Goal: Task Accomplishment & Management: Manage account settings

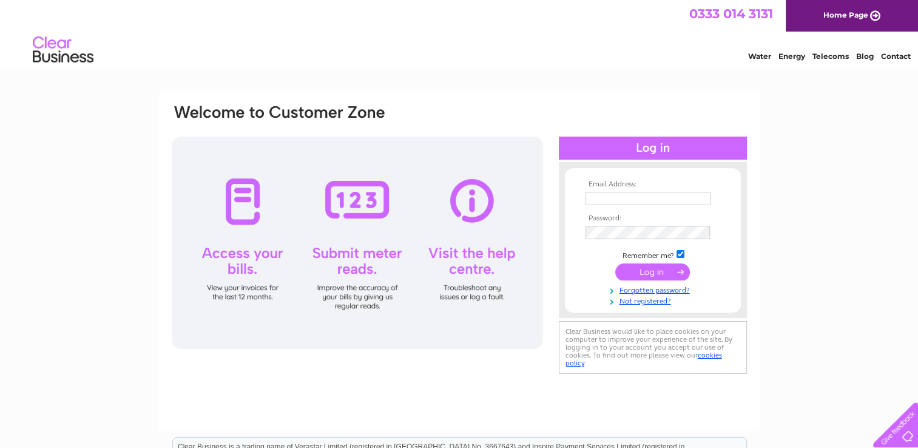
type input "info@playtowninverurie.com"
click at [649, 271] on input "submit" at bounding box center [652, 271] width 75 height 17
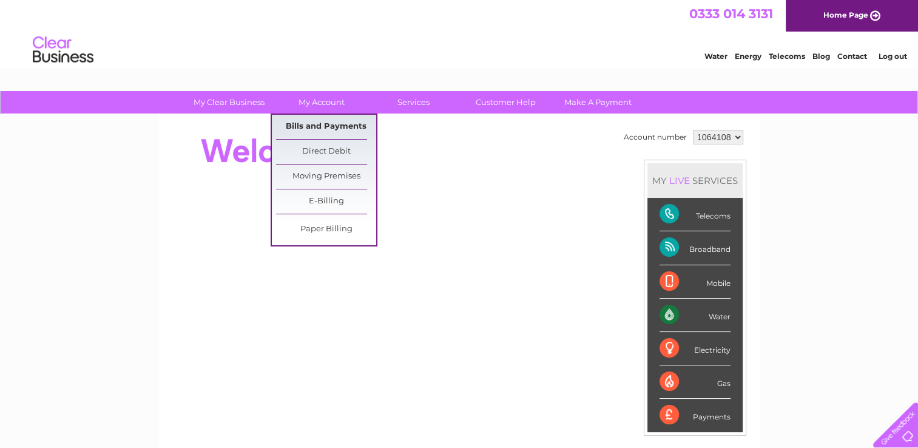
click at [308, 123] on link "Bills and Payments" at bounding box center [326, 127] width 100 height 24
click at [299, 124] on link "Bills and Payments" at bounding box center [326, 127] width 100 height 24
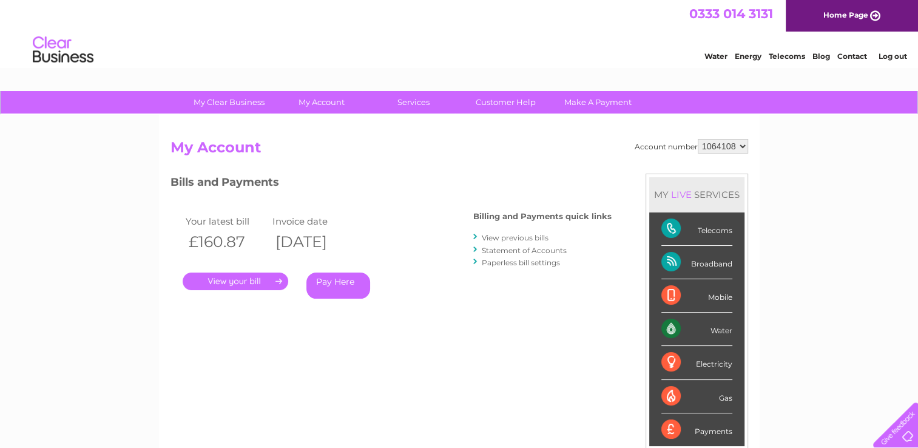
click at [256, 280] on link "." at bounding box center [236, 282] width 106 height 18
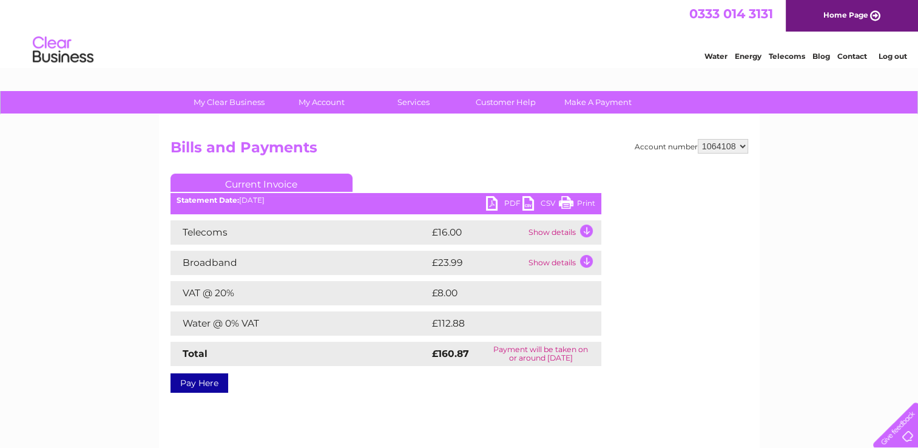
click at [488, 206] on link "PDF" at bounding box center [504, 205] width 36 height 18
